Goal: Transaction & Acquisition: Purchase product/service

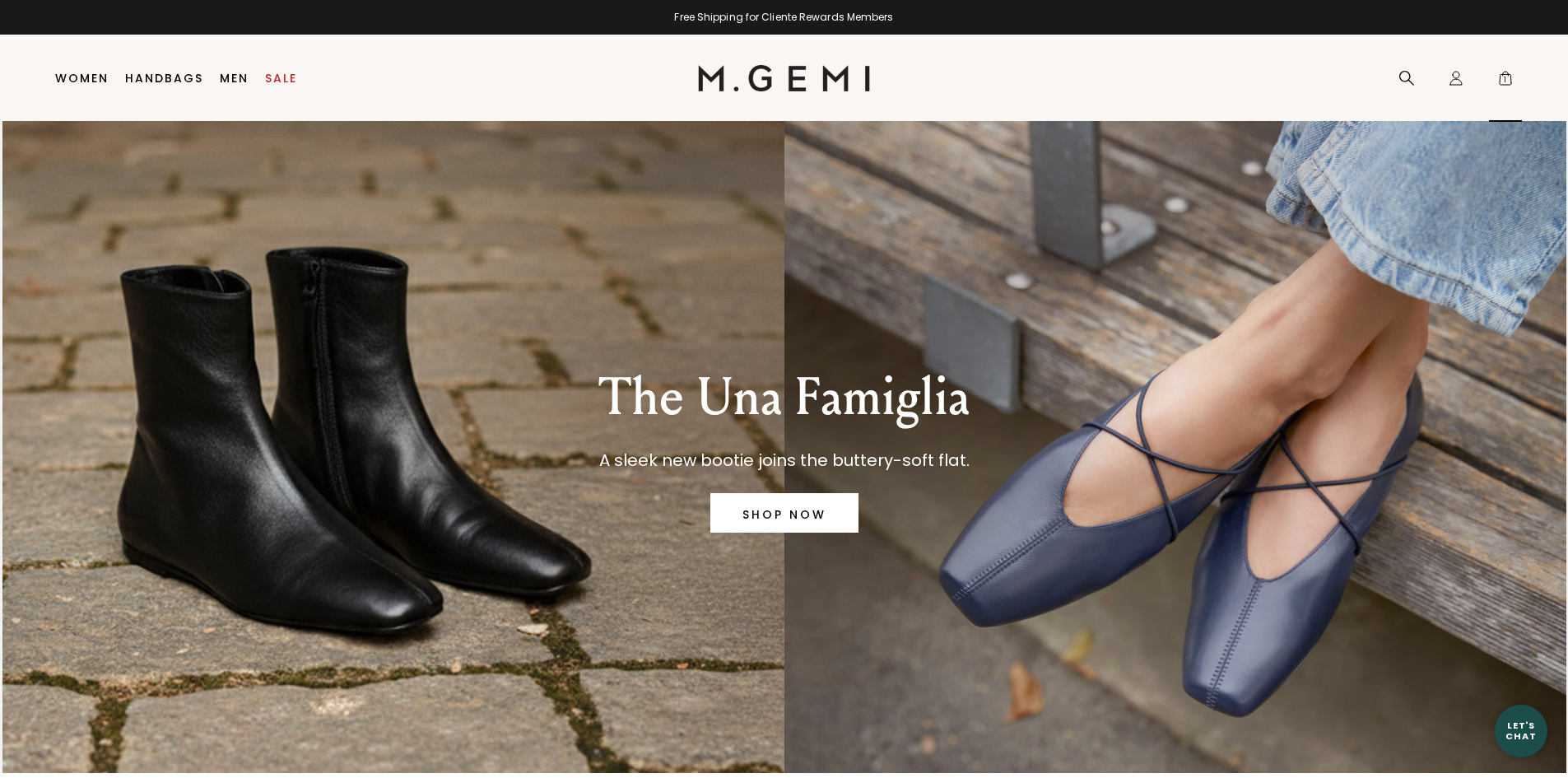
click at [1502, 75] on span "1" at bounding box center [1506, 81] width 17 height 17
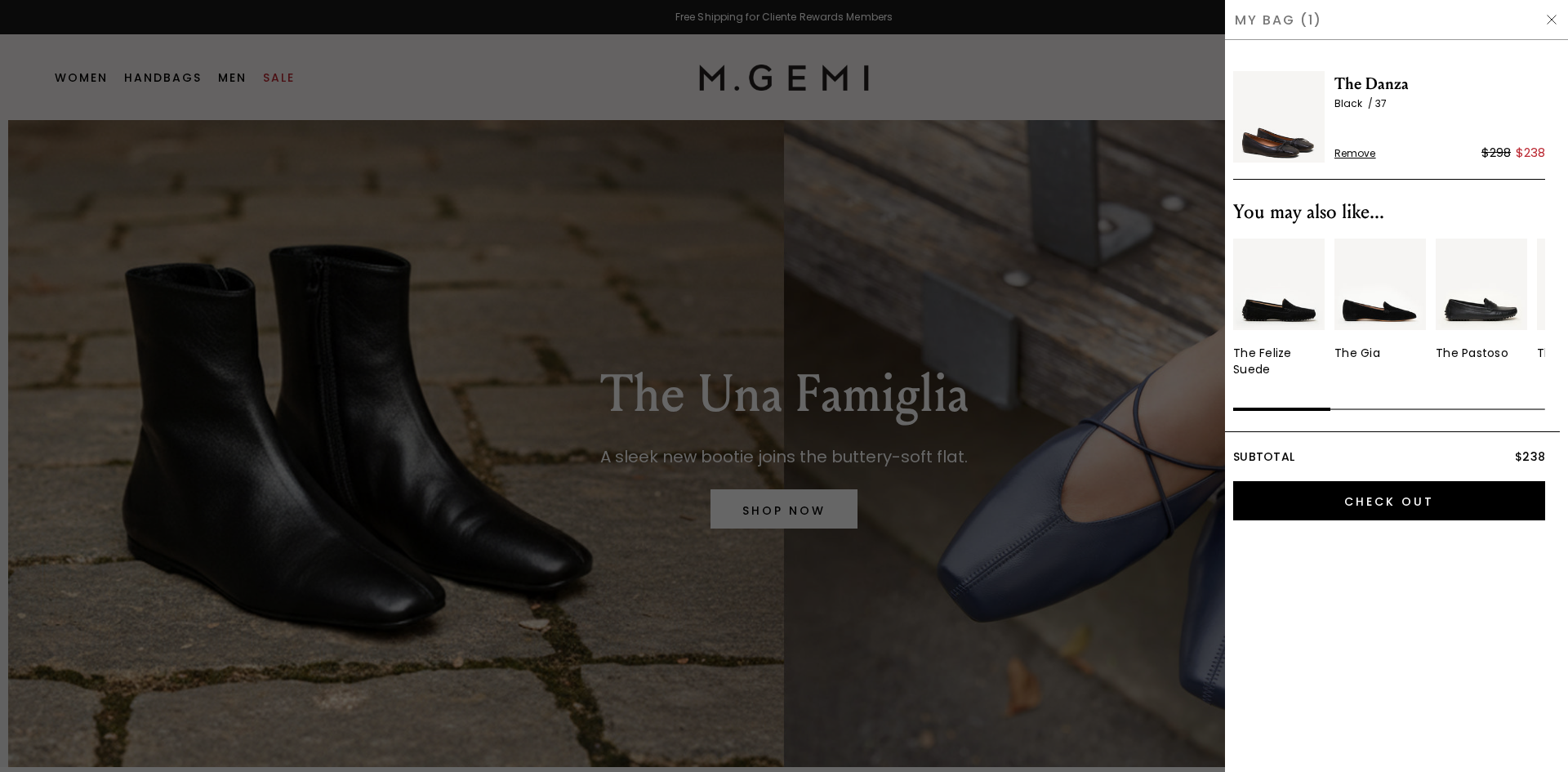
click at [856, 270] on div at bounding box center [784, 386] width 1568 height 772
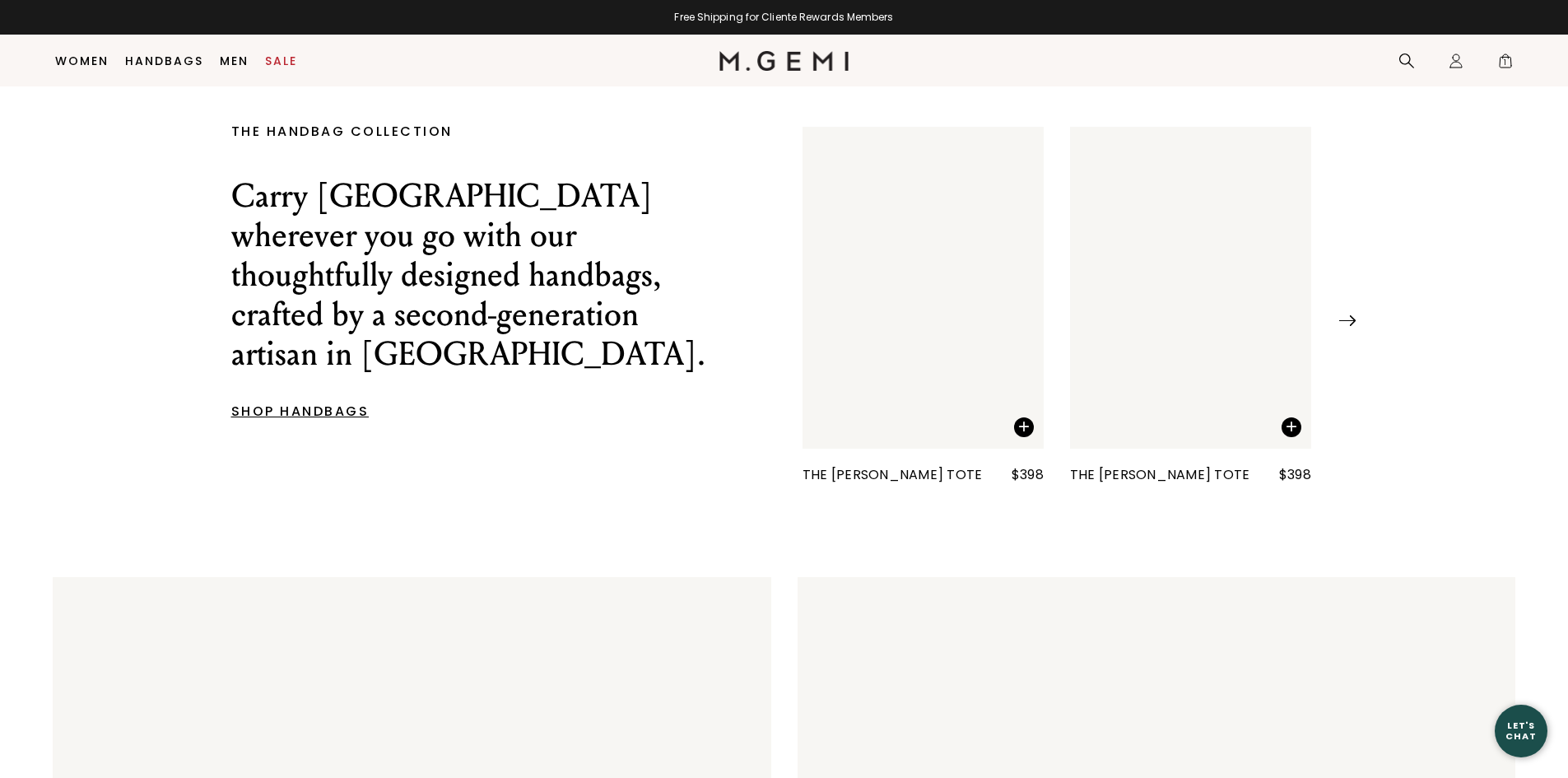
scroll to position [2930, 0]
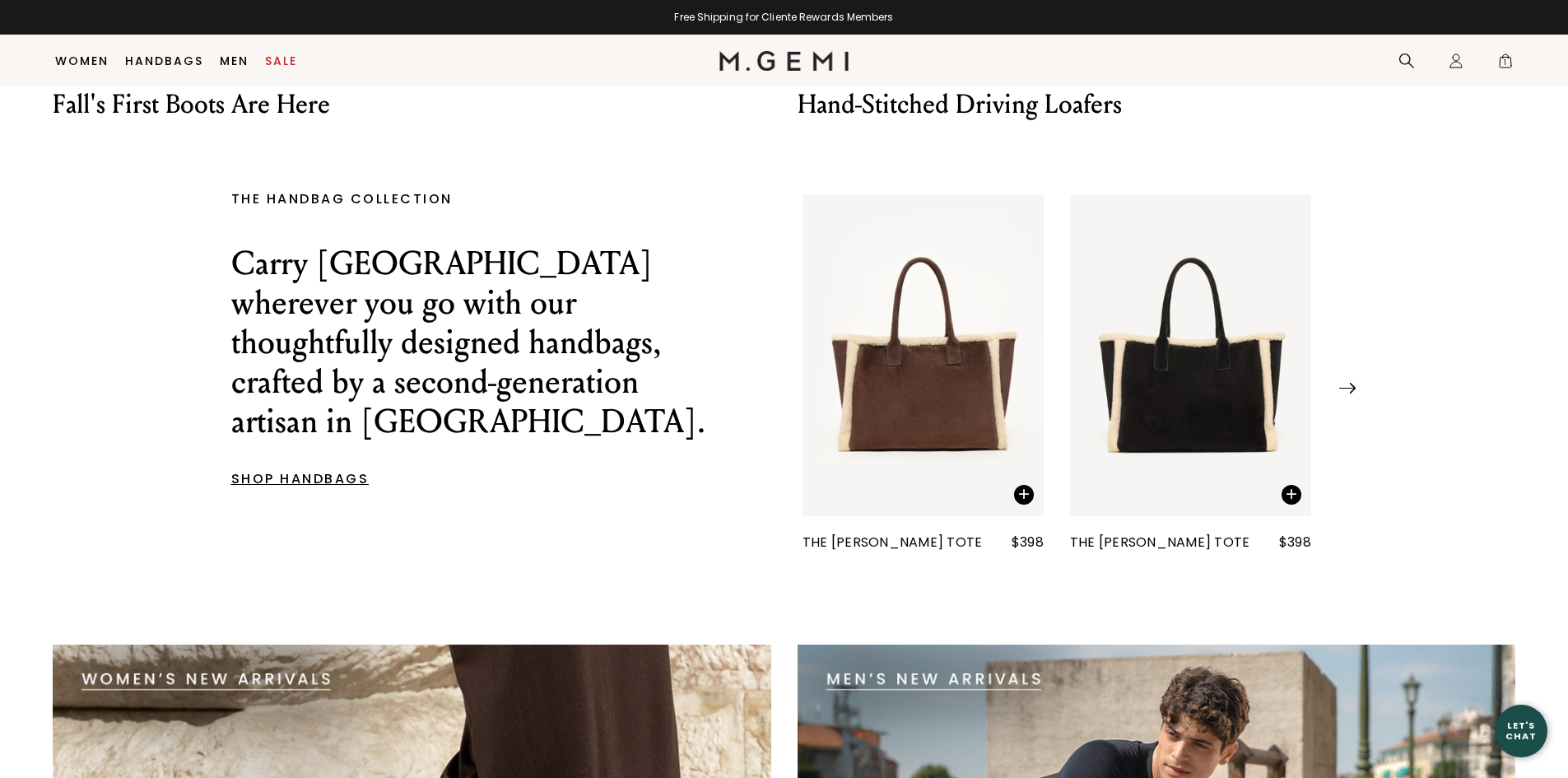
click at [310, 474] on p "SHOP HANDBAGS" at bounding box center [478, 479] width 493 height 10
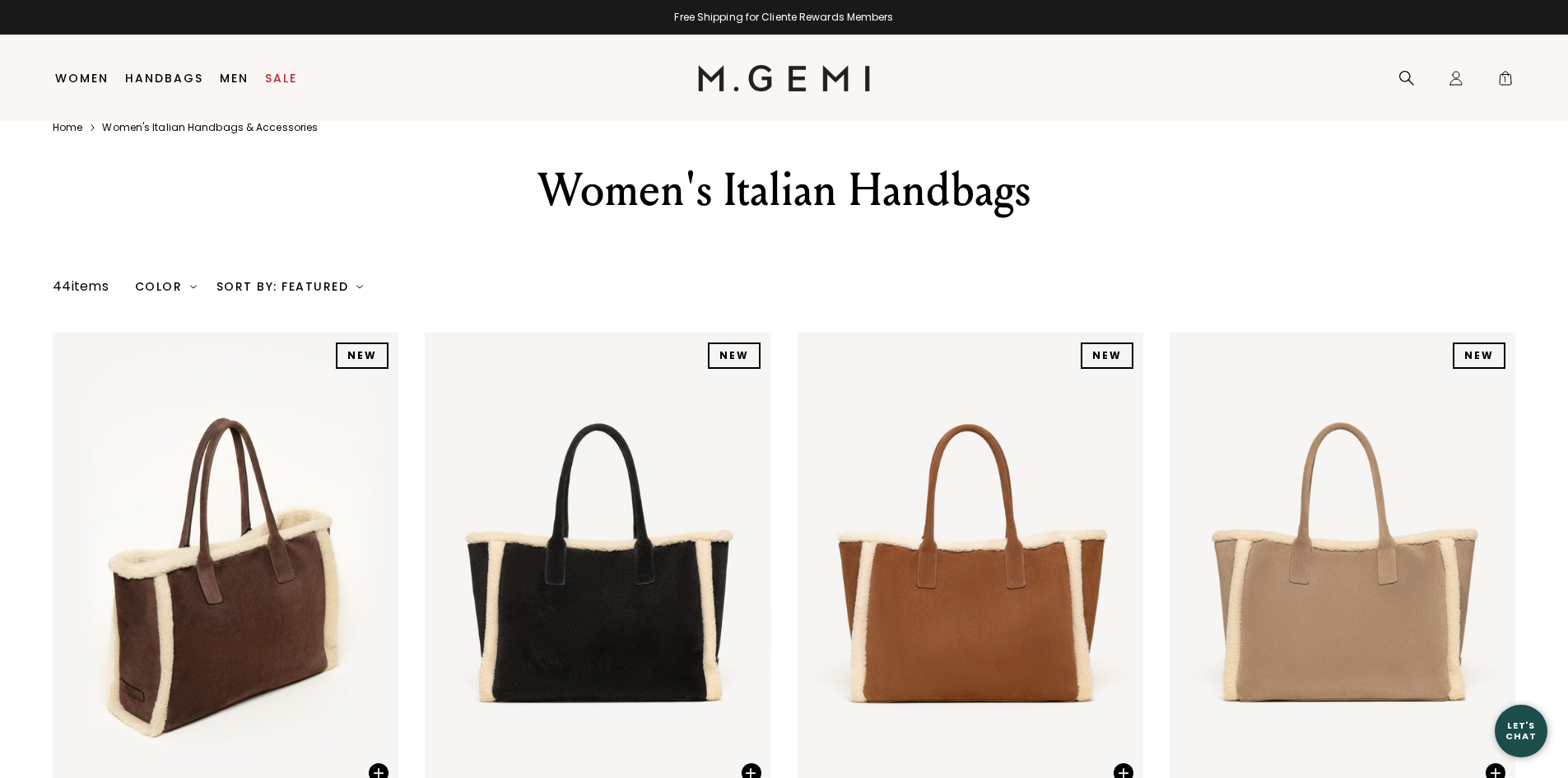
scroll to position [26, 0]
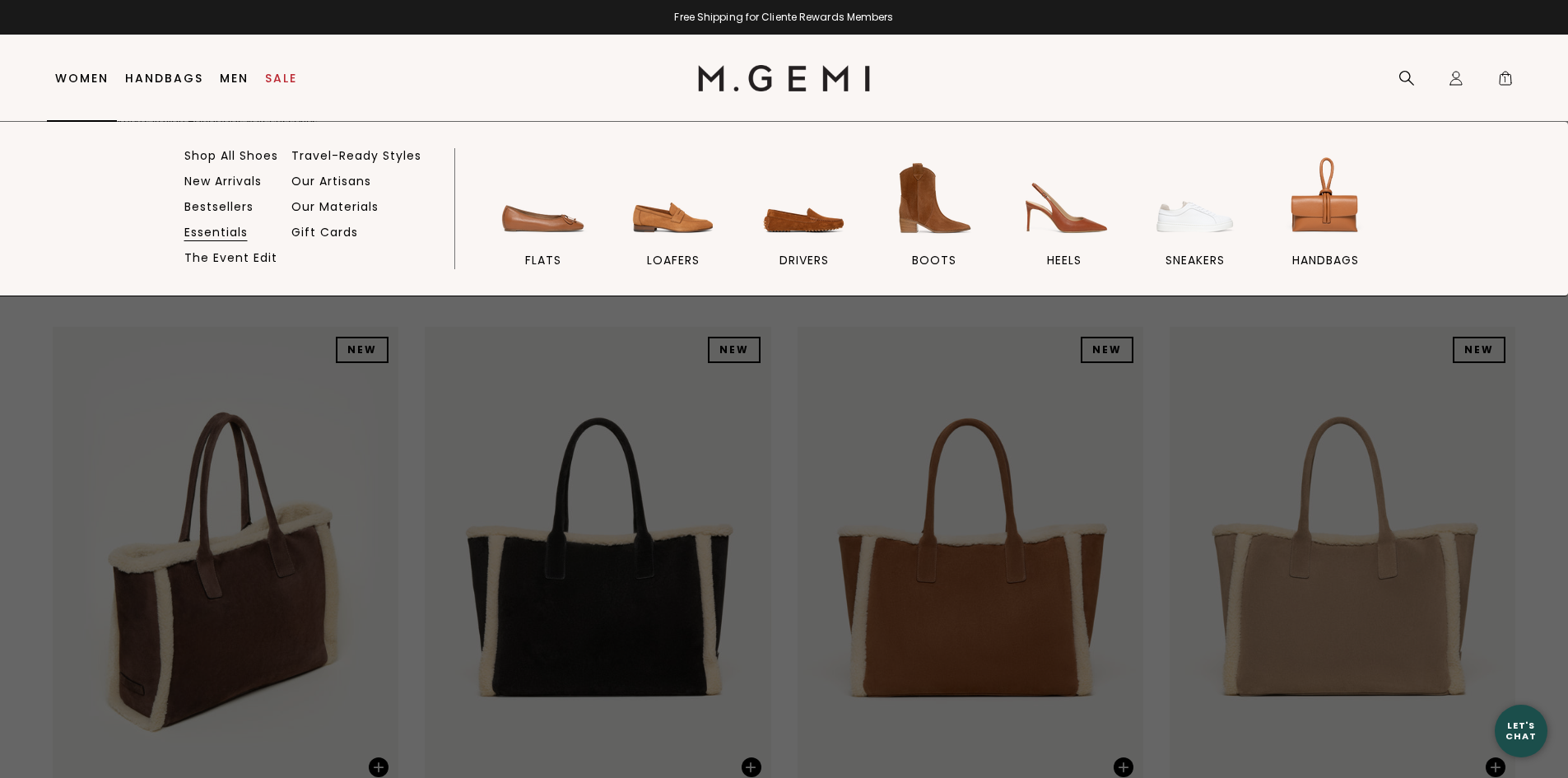
click at [231, 232] on link "Essentials" at bounding box center [216, 232] width 63 height 15
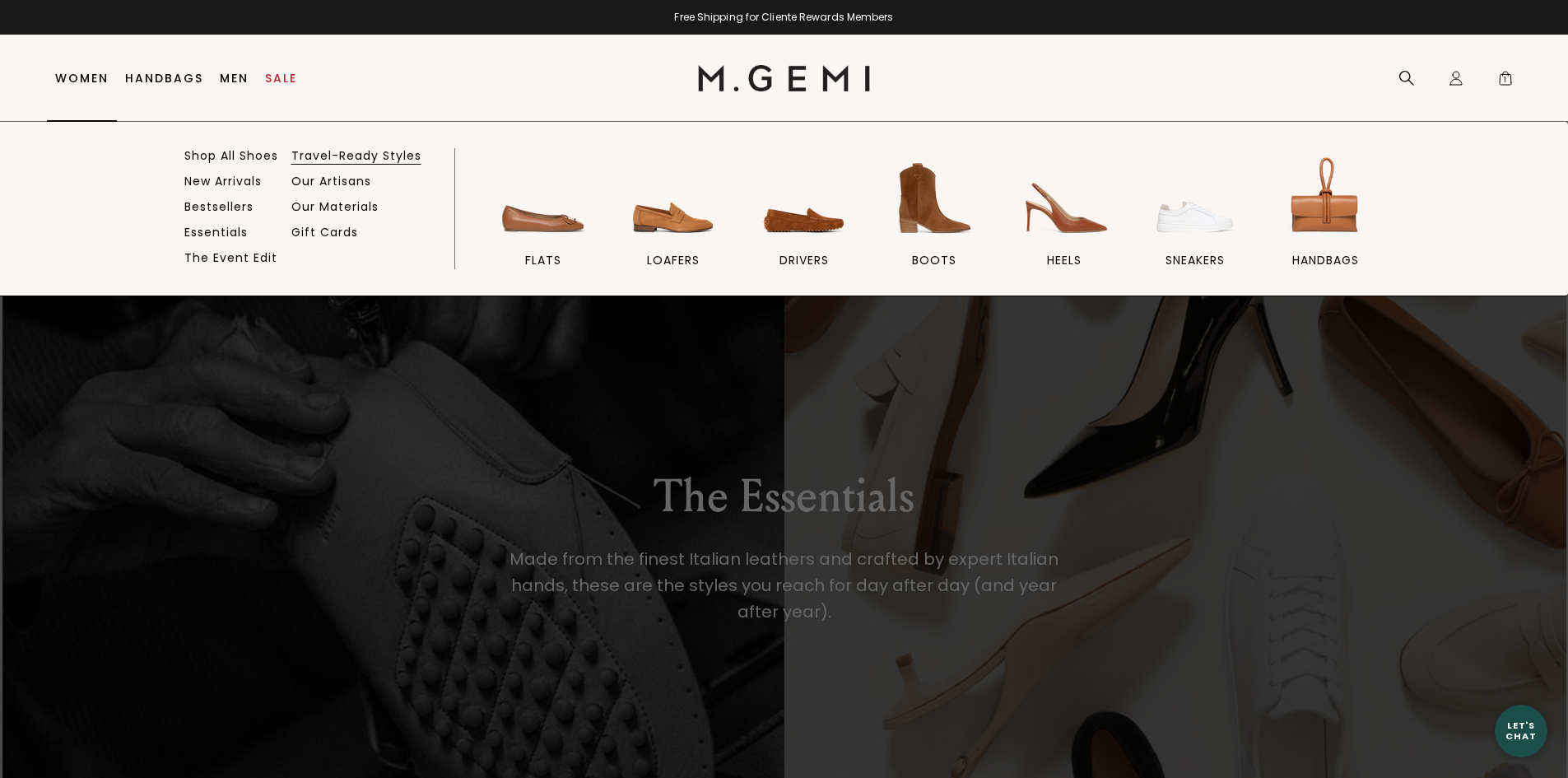
click at [365, 158] on link "Travel-Ready Styles" at bounding box center [356, 156] width 130 height 15
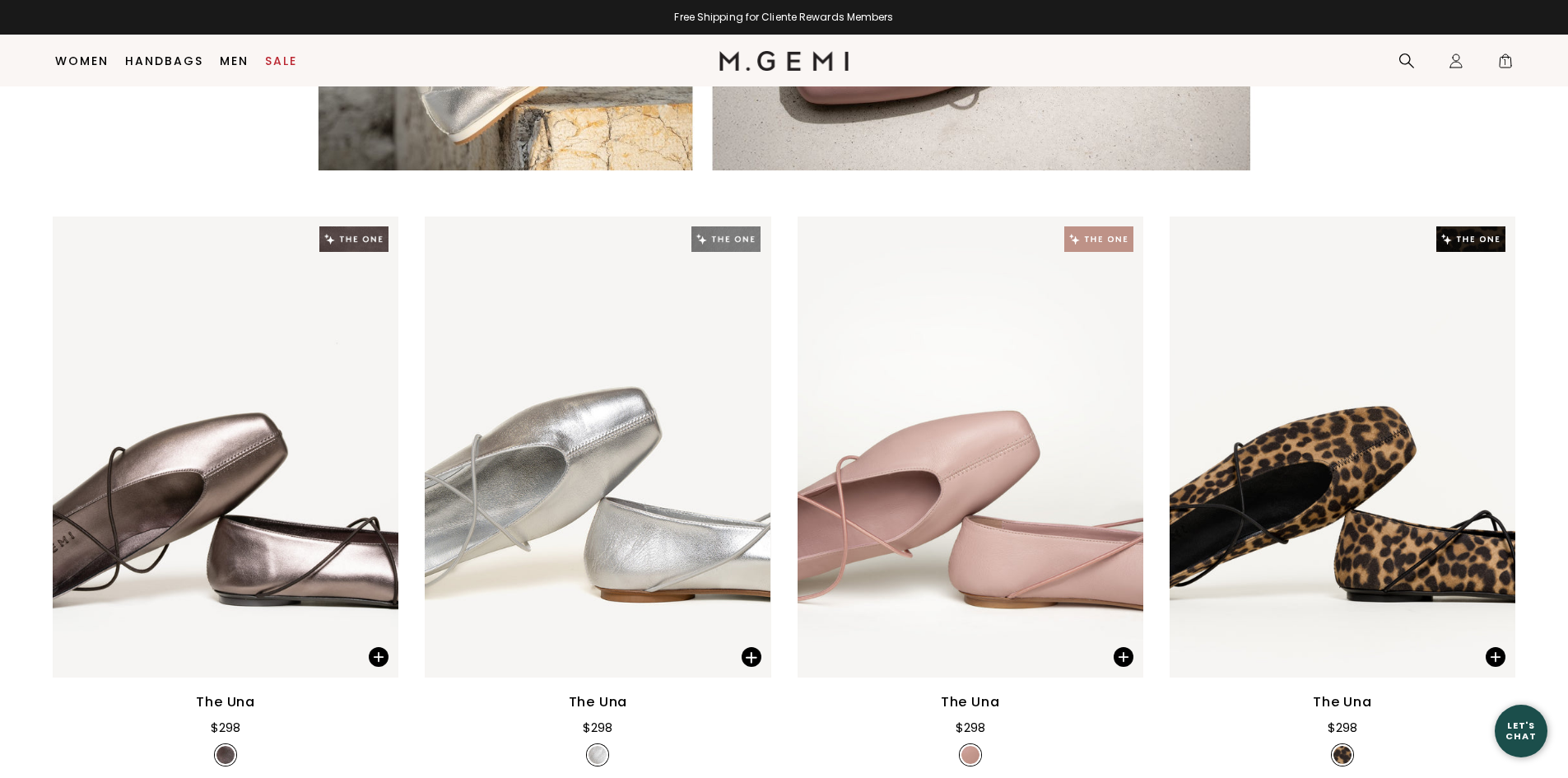
scroll to position [2764, 0]
